Goal: Task Accomplishment & Management: Manage account settings

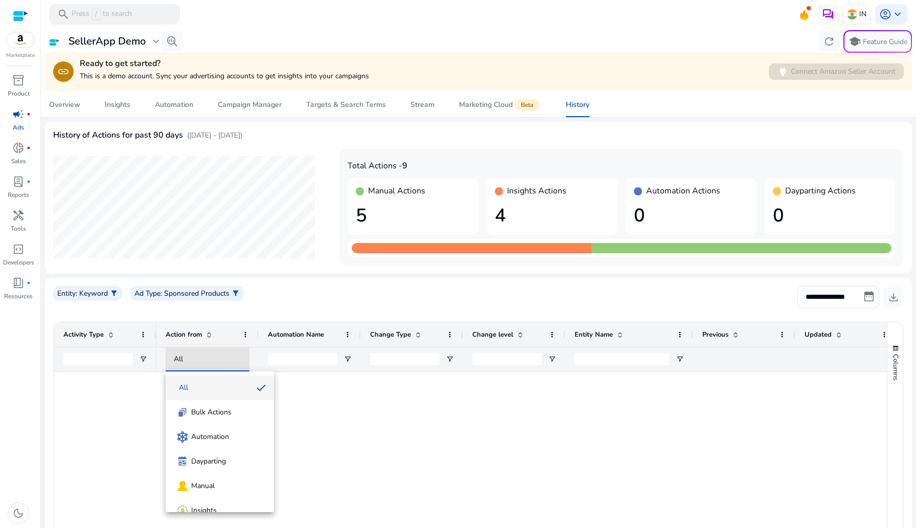
click at [262, 298] on div at bounding box center [458, 264] width 916 height 528
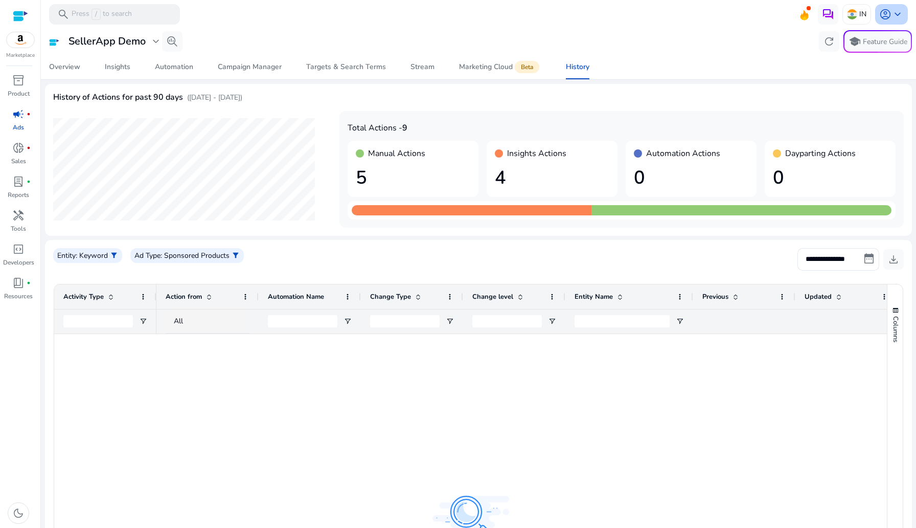
click at [888, 13] on span "account_circle" at bounding box center [885, 14] width 12 height 12
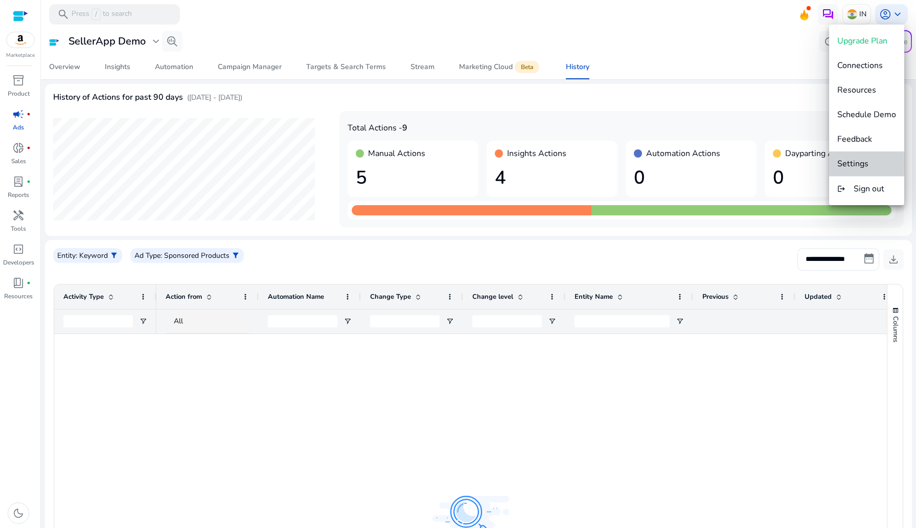
click at [860, 164] on span "Settings" at bounding box center [853, 163] width 31 height 11
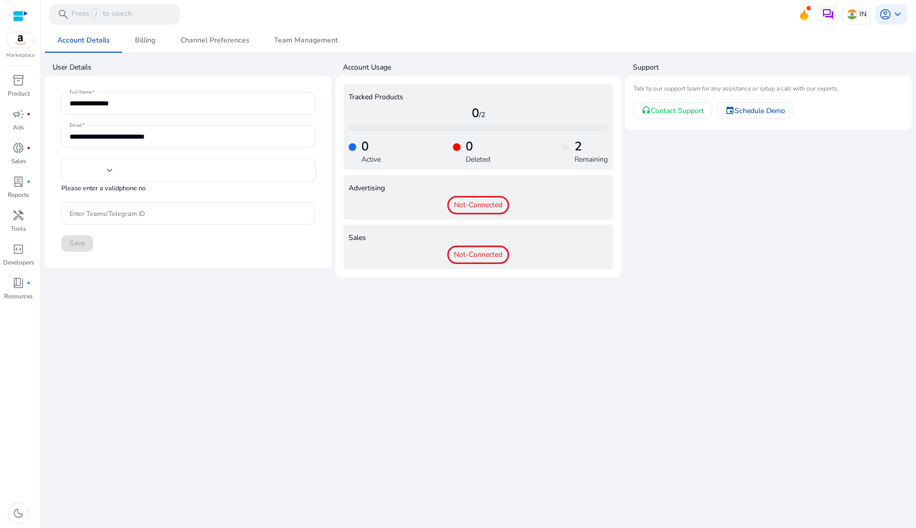
type input "***"
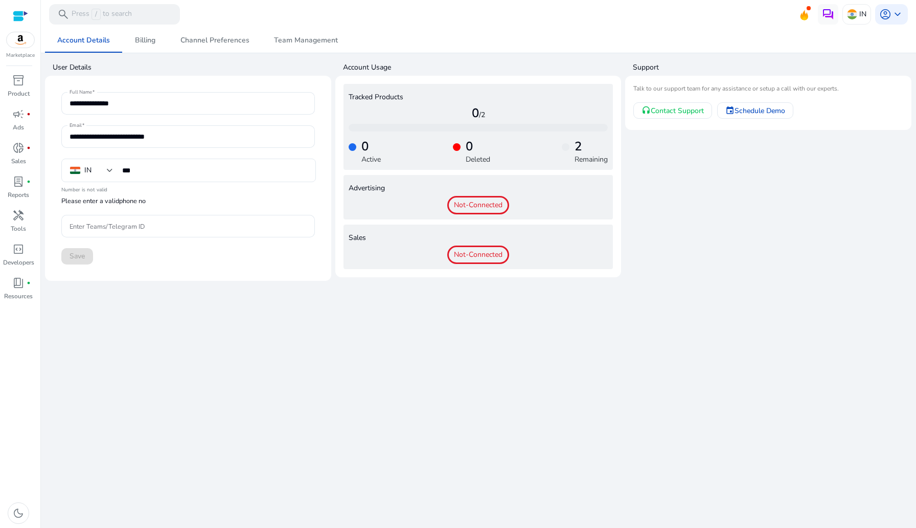
click at [16, 15] on div at bounding box center [20, 16] width 15 height 12
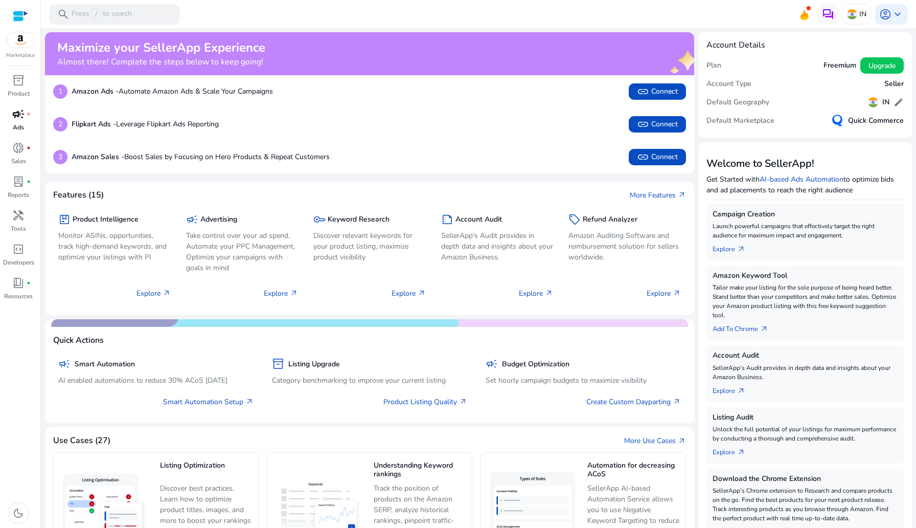
click at [26, 117] on div "campaign fiber_manual_record" at bounding box center [18, 114] width 29 height 16
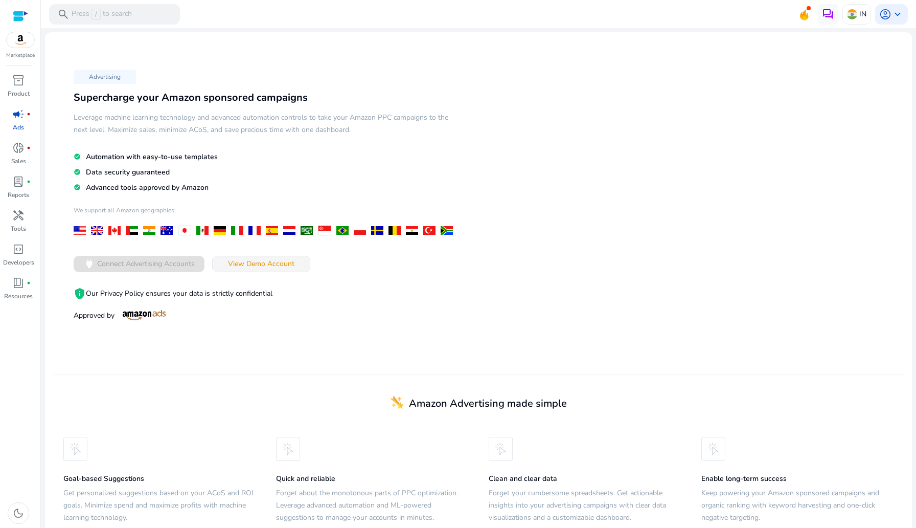
click at [263, 264] on span "View Demo Account" at bounding box center [261, 263] width 66 height 11
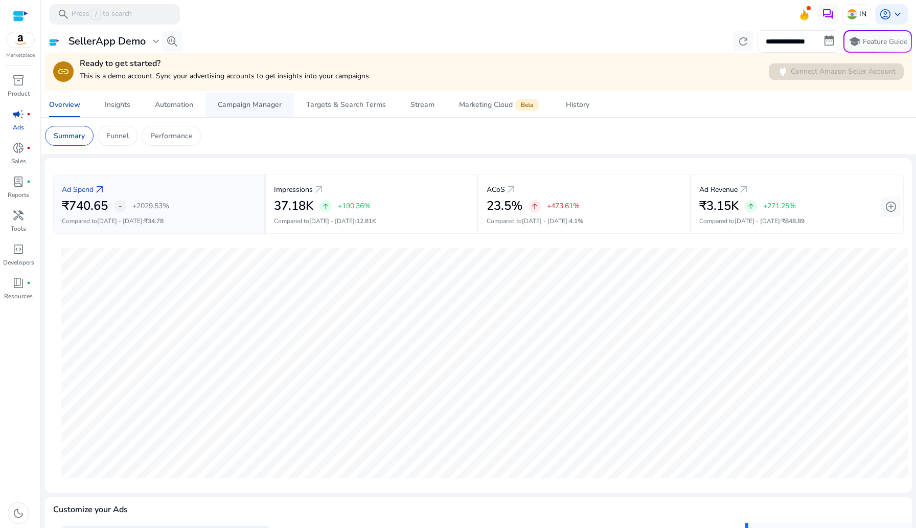
click at [251, 108] on div "Campaign Manager" at bounding box center [250, 104] width 64 height 7
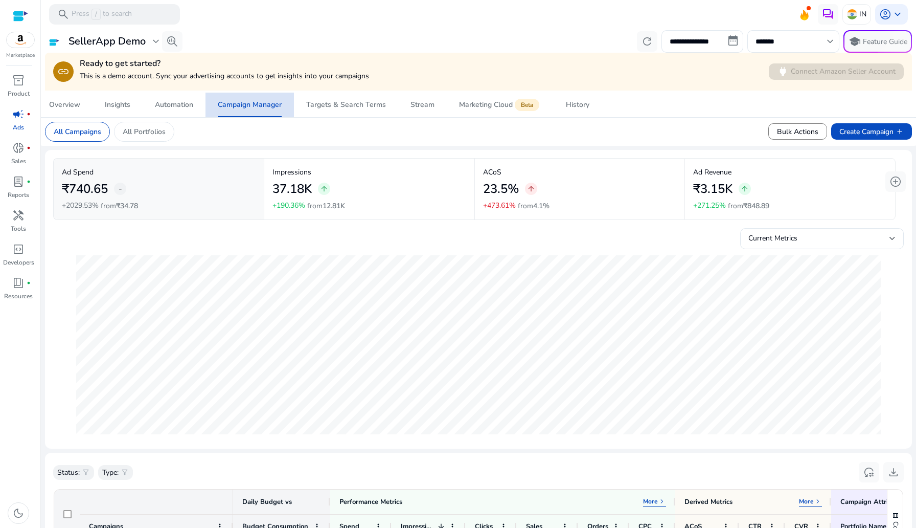
click at [251, 108] on div "Campaign Manager" at bounding box center [250, 104] width 64 height 7
click at [155, 99] on span "Automation" at bounding box center [174, 105] width 38 height 25
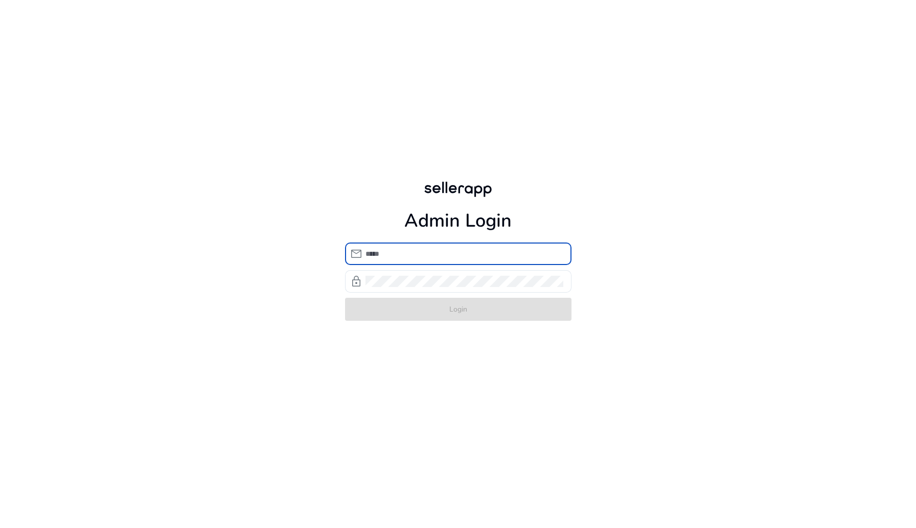
click at [433, 250] on input "email" at bounding box center [465, 253] width 198 height 11
click at [430, 258] on input "email" at bounding box center [465, 253] width 198 height 11
type input "**********"
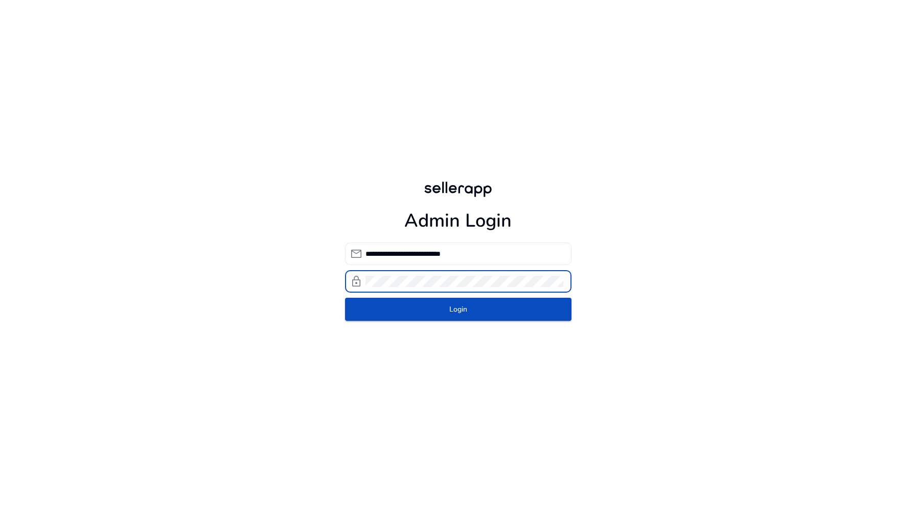
click button "Login" at bounding box center [458, 309] width 227 height 23
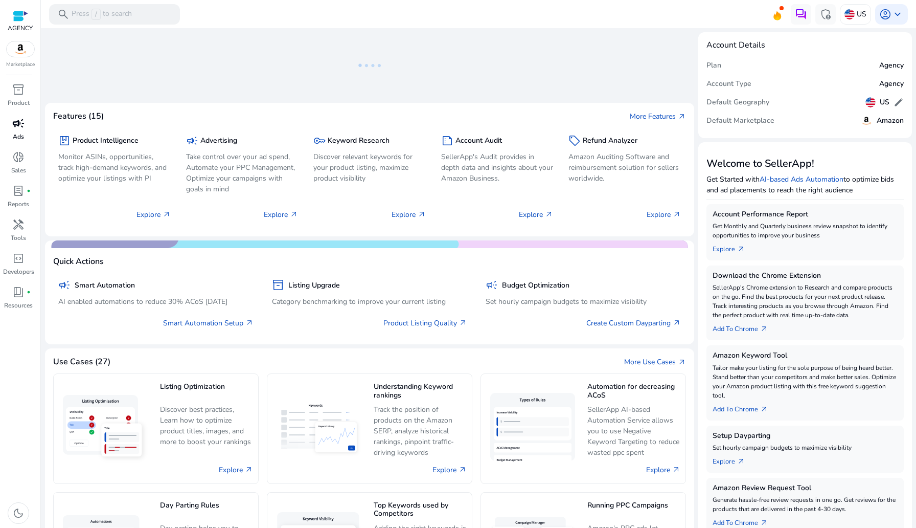
click at [11, 128] on div "campaign" at bounding box center [18, 123] width 29 height 16
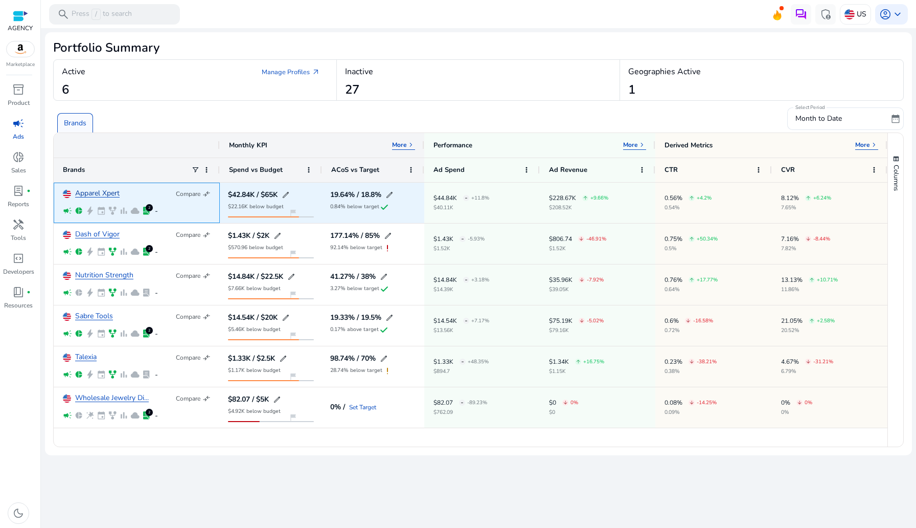
click at [94, 194] on link "Apparel Xpert" at bounding box center [97, 194] width 44 height 8
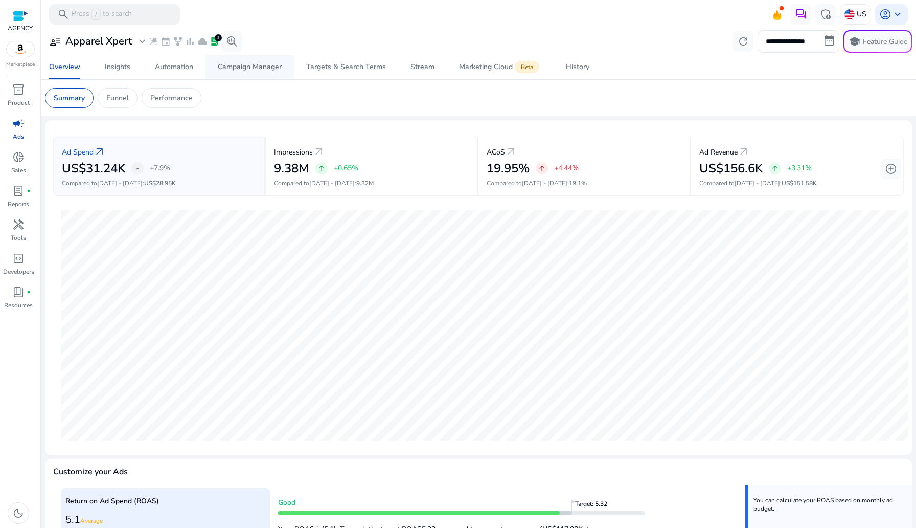
click at [245, 61] on span "Campaign Manager" at bounding box center [250, 67] width 64 height 25
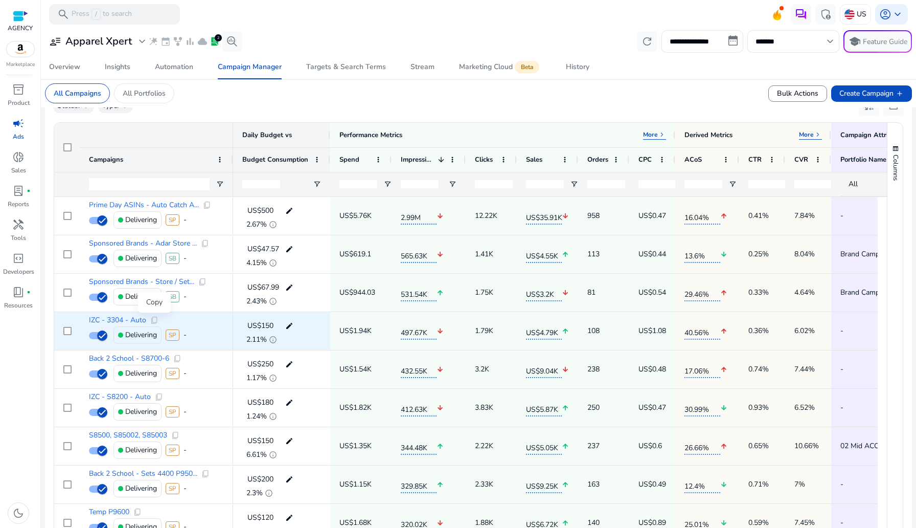
click at [153, 322] on span "content_copy" at bounding box center [154, 320] width 8 height 8
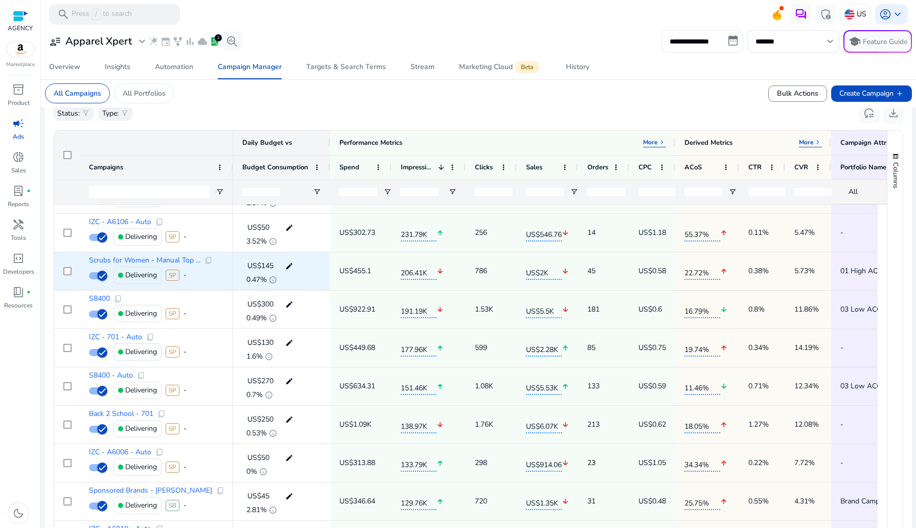
scroll to position [375, 0]
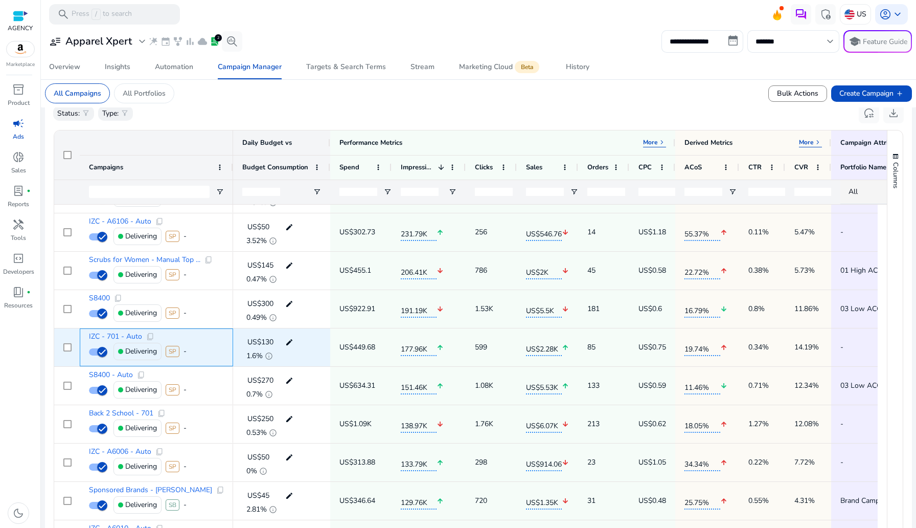
click at [147, 350] on p "Delivering" at bounding box center [141, 351] width 32 height 21
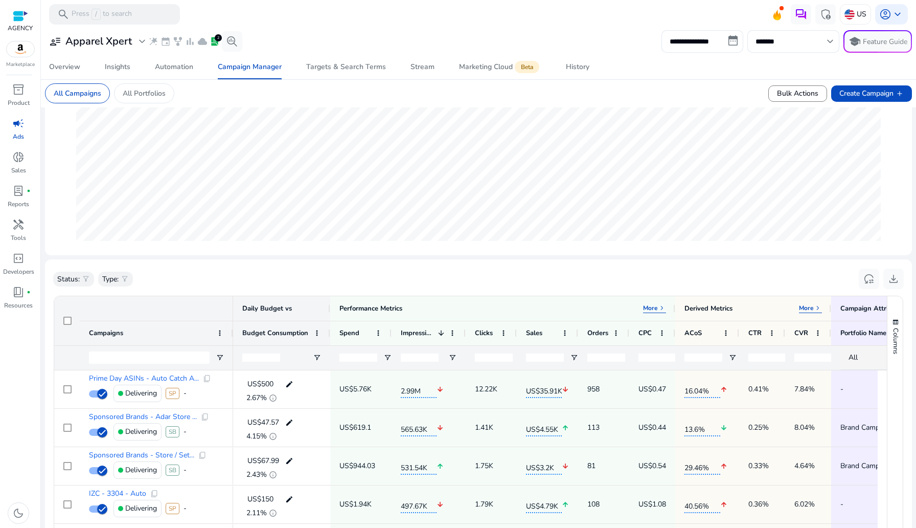
scroll to position [0, 0]
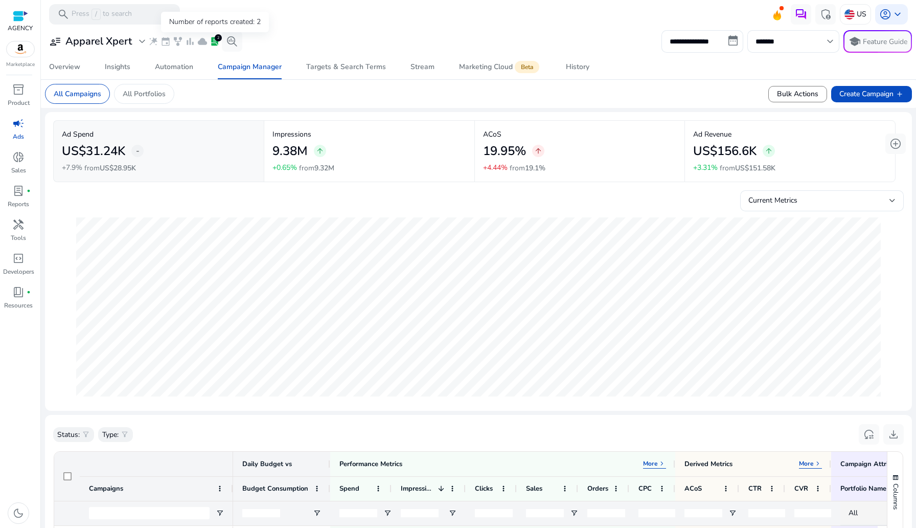
drag, startPoint x: 215, startPoint y: 39, endPoint x: 194, endPoint y: 54, distance: 25.8
click at [194, 54] on mat-card "**********" at bounding box center [479, 41] width 884 height 27
click at [199, 49] on div "user_attributes Apparel Xpert expand_more wand_stars event family_history bar_c…" at bounding box center [143, 41] width 197 height 20
click at [893, 15] on span "keyboard_arrow_down" at bounding box center [898, 14] width 12 height 12
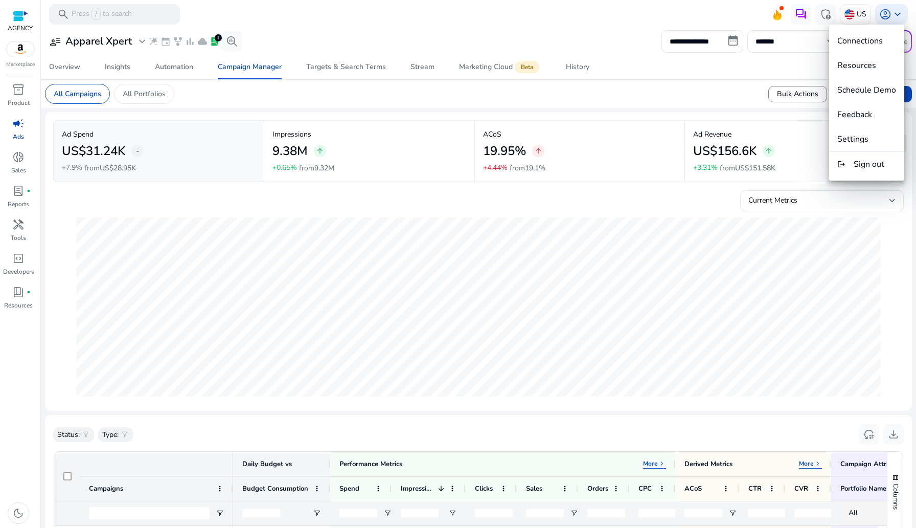
drag, startPoint x: 579, startPoint y: 342, endPoint x: 616, endPoint y: 106, distance: 238.6
click at [616, 106] on div at bounding box center [458, 264] width 916 height 528
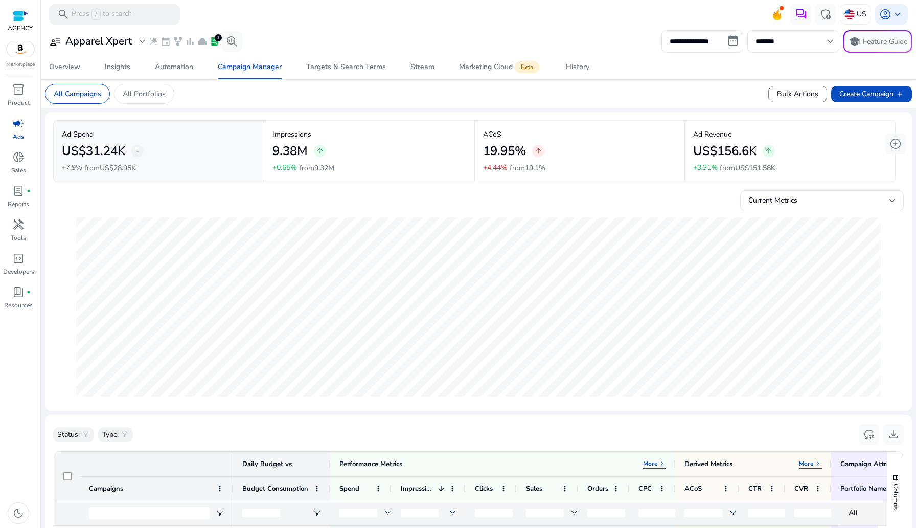
click at [616, 106] on mat-card "All Campaigns All Portfolios Bulk Actions Create Campaign add" at bounding box center [479, 94] width 884 height 28
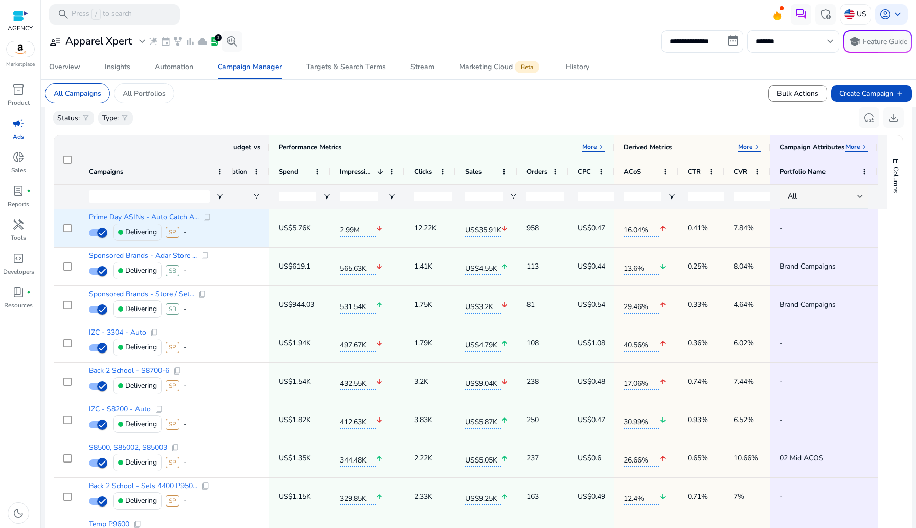
scroll to position [305, 0]
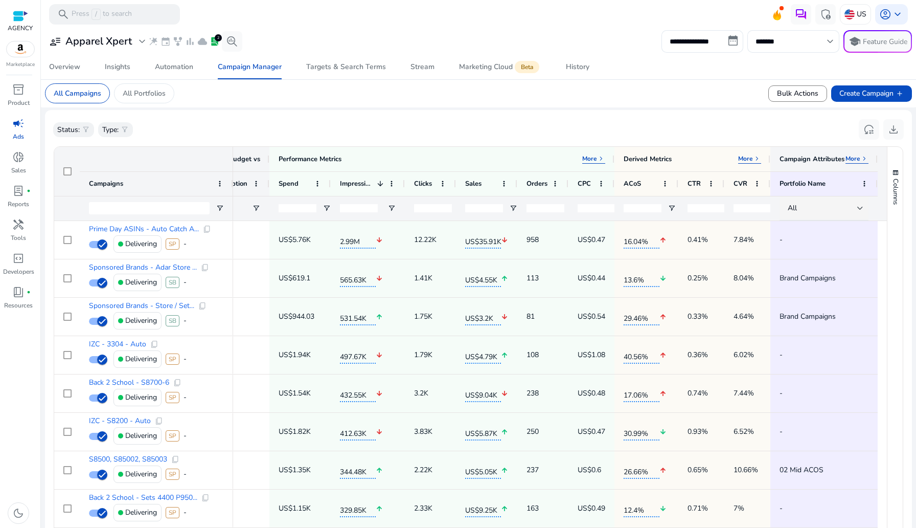
click at [861, 163] on span "keyboard_arrow_right" at bounding box center [865, 158] width 8 height 8
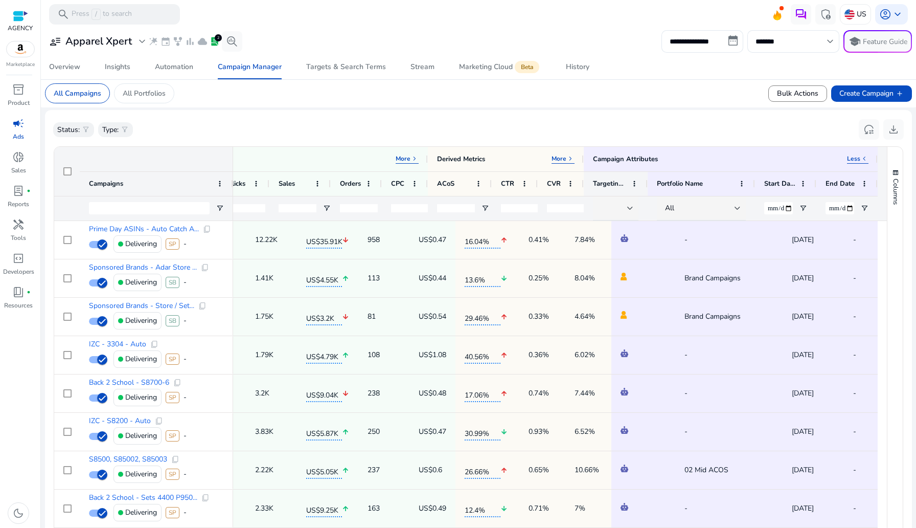
scroll to position [0, 0]
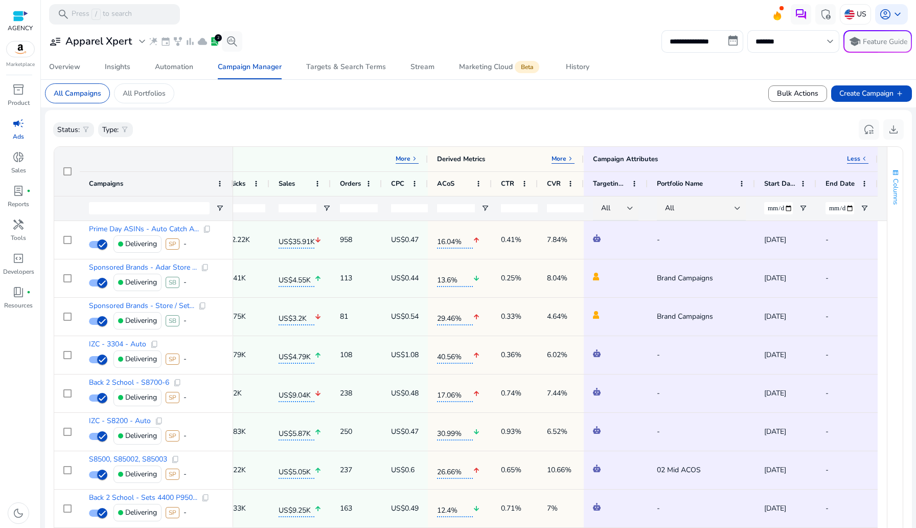
click at [892, 190] on span "Columns" at bounding box center [895, 191] width 9 height 26
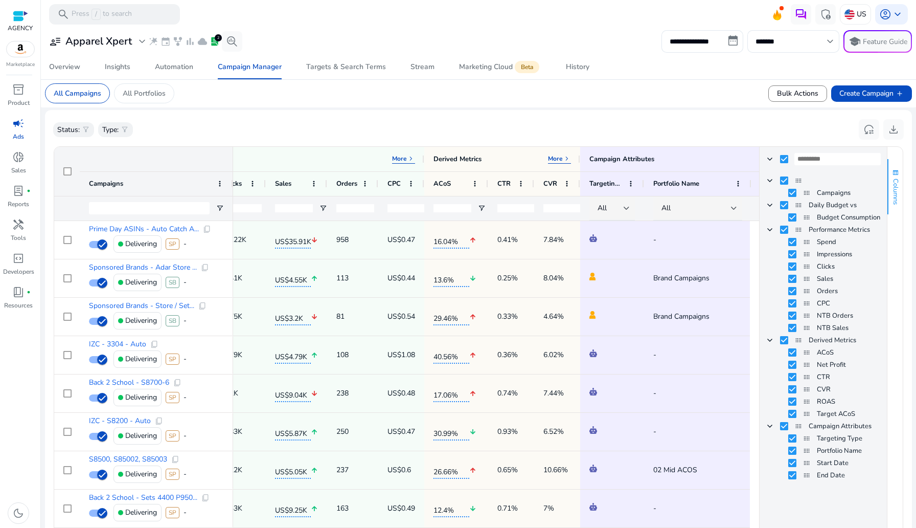
click at [892, 190] on span "Columns" at bounding box center [895, 191] width 9 height 26
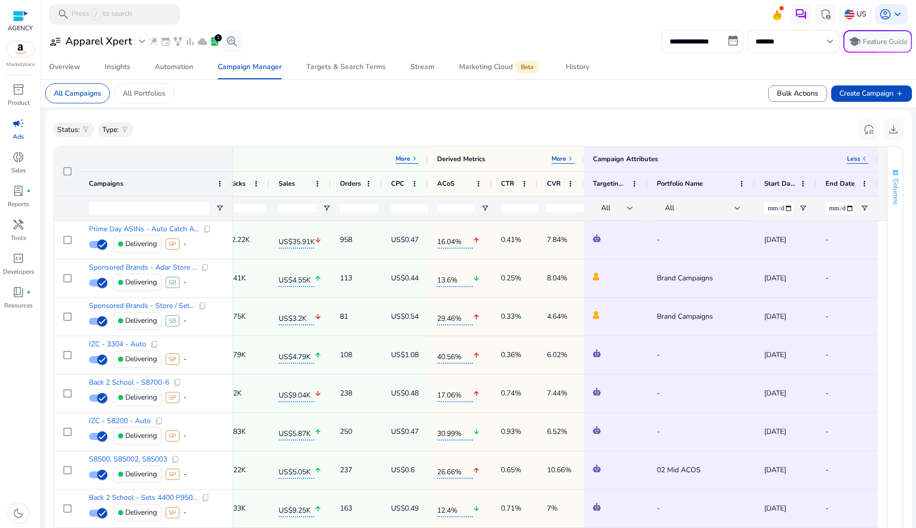
click at [893, 192] on span "Columns" at bounding box center [895, 191] width 9 height 26
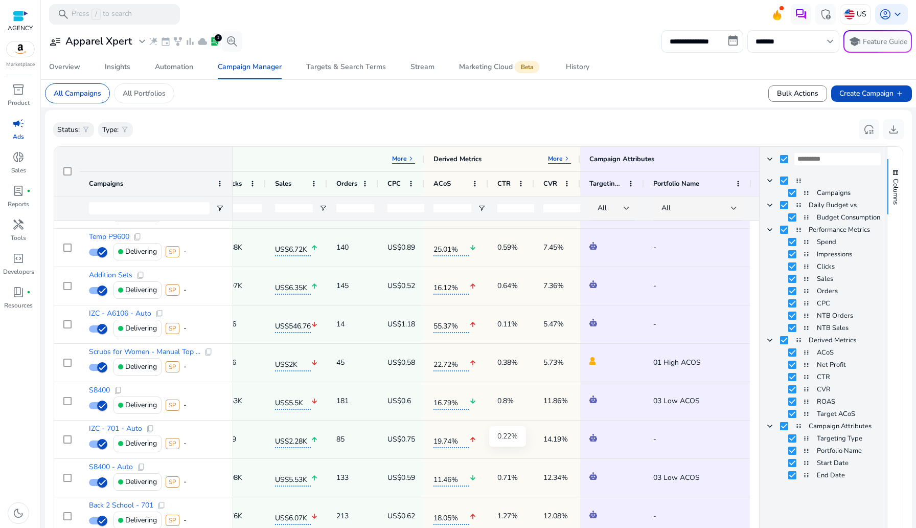
scroll to position [393, 0]
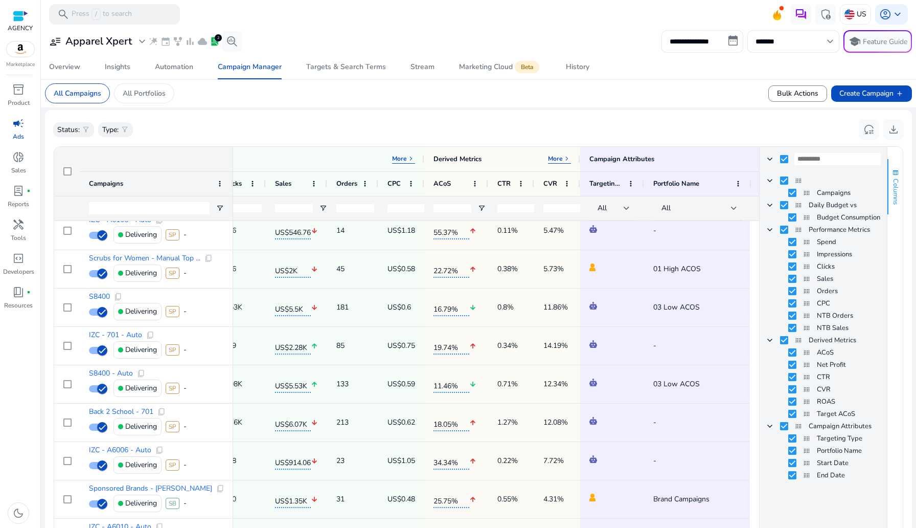
click at [891, 181] on span "Columns" at bounding box center [895, 191] width 9 height 26
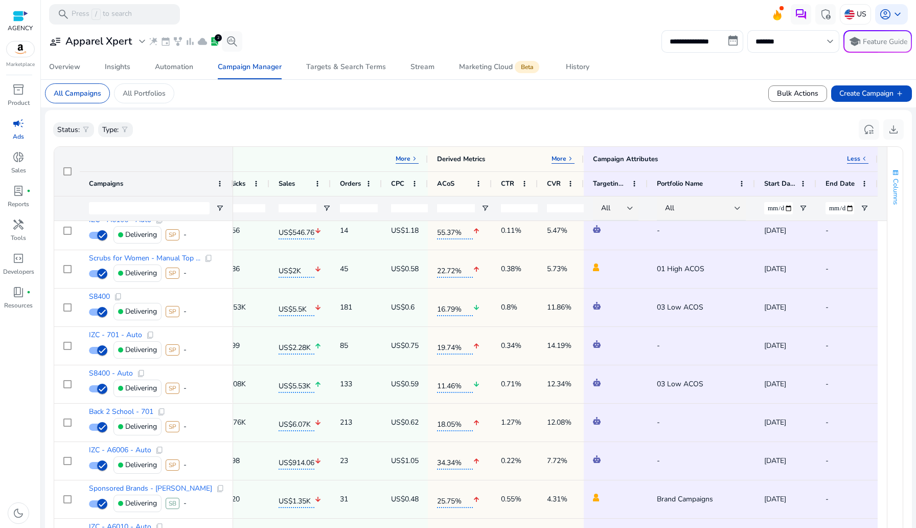
click at [891, 181] on span "Columns" at bounding box center [895, 191] width 9 height 26
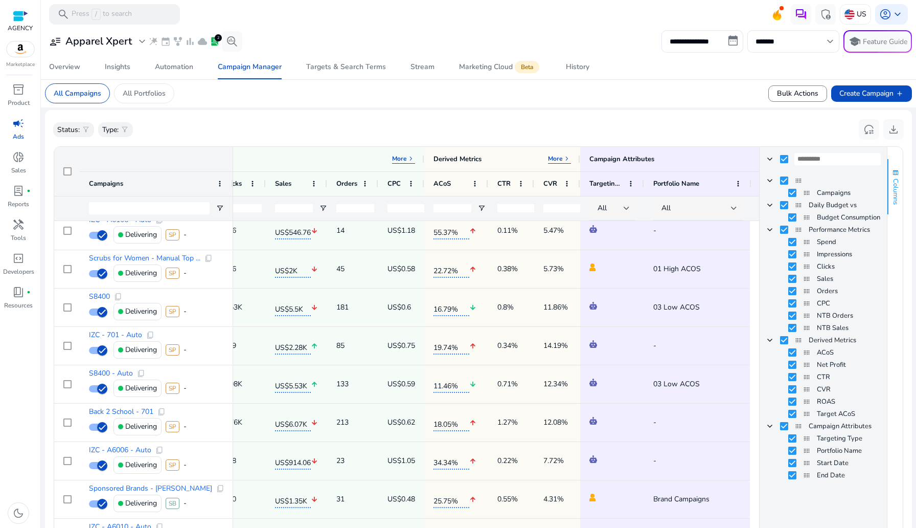
click at [891, 181] on span "Columns" at bounding box center [895, 191] width 9 height 26
